Goal: Find contact information: Find contact information

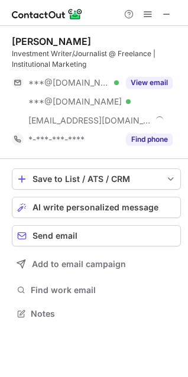
scroll to position [305, 188]
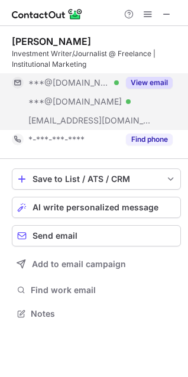
click at [151, 79] on button "View email" at bounding box center [149, 83] width 47 height 12
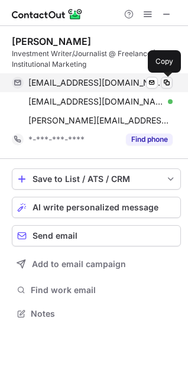
click at [168, 80] on span at bounding box center [166, 82] width 9 height 9
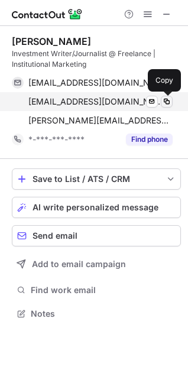
click at [167, 99] on span at bounding box center [166, 101] width 9 height 9
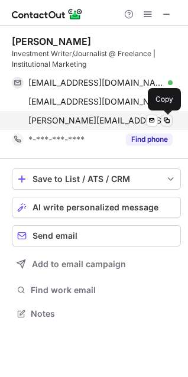
click at [165, 117] on span at bounding box center [166, 120] width 9 height 9
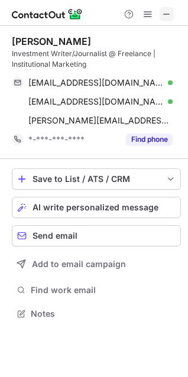
click at [164, 14] on span at bounding box center [166, 13] width 9 height 9
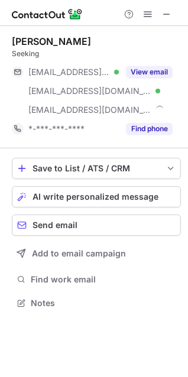
scroll to position [295, 188]
click at [164, 16] on span at bounding box center [166, 13] width 9 height 9
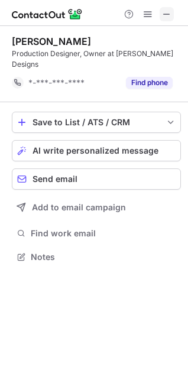
scroll to position [249, 188]
click at [165, 9] on span at bounding box center [166, 13] width 9 height 9
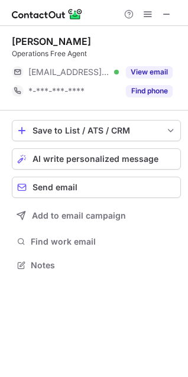
scroll to position [257, 188]
click at [165, 14] on span at bounding box center [166, 13] width 9 height 9
